Goal: Transaction & Acquisition: Purchase product/service

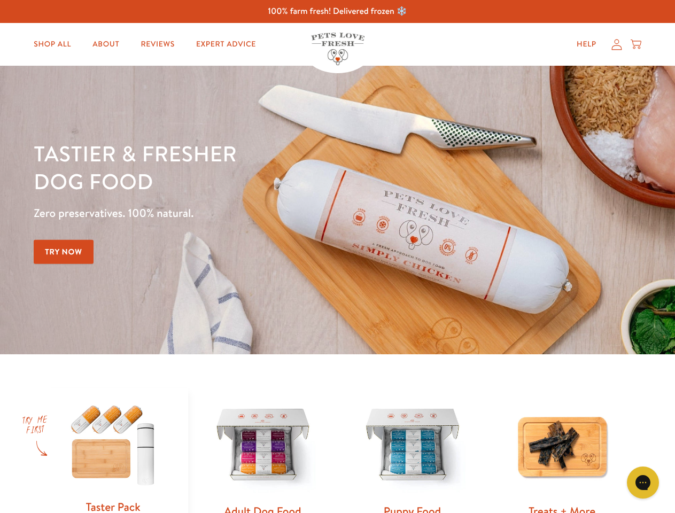
click at [337, 256] on div "Tastier & fresher dog food Zero preservatives. 100% natural. Try Now" at bounding box center [236, 209] width 405 height 141
click at [643, 482] on icon "Gorgias live chat" at bounding box center [642, 482] width 10 height 10
